Goal: Navigation & Orientation: Find specific page/section

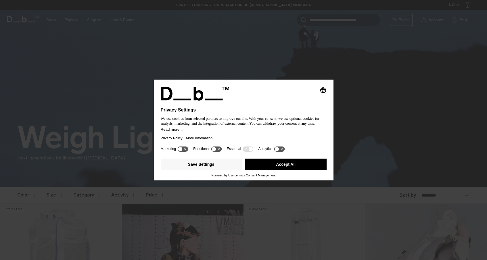
click at [280, 165] on button "Accept All" at bounding box center [285, 164] width 81 height 11
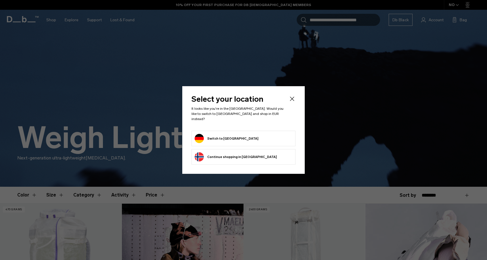
click at [229, 134] on button "Switch to Germany" at bounding box center [227, 138] width 64 height 9
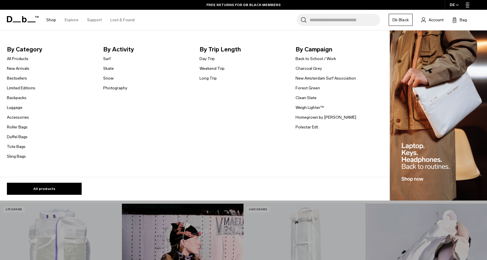
click at [50, 20] on link "Shop" at bounding box center [51, 20] width 10 height 20
